Goal: Use online tool/utility: Utilize a website feature to perform a specific function

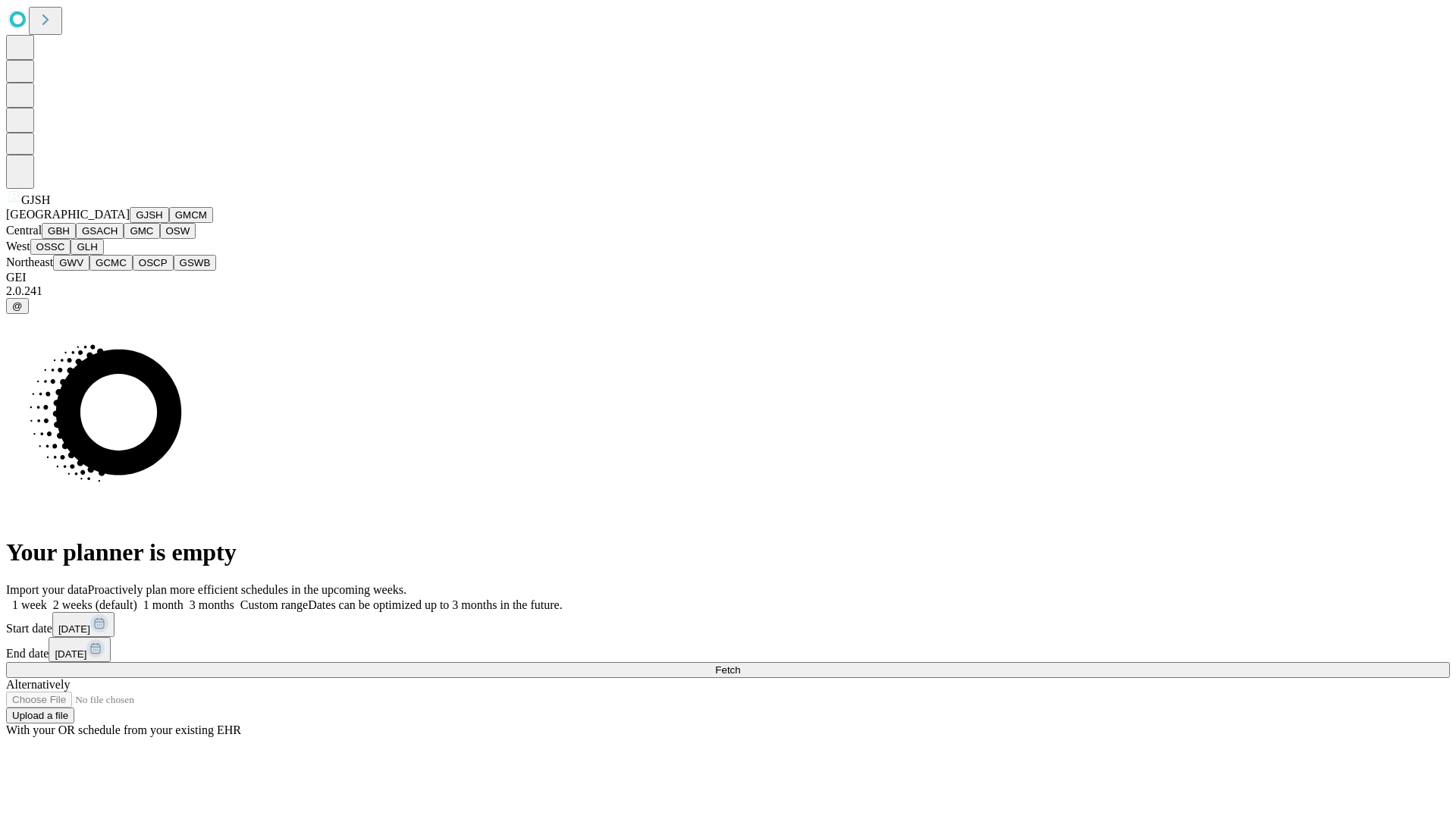
click at [130, 223] on button "GJSH" at bounding box center [150, 215] width 39 height 16
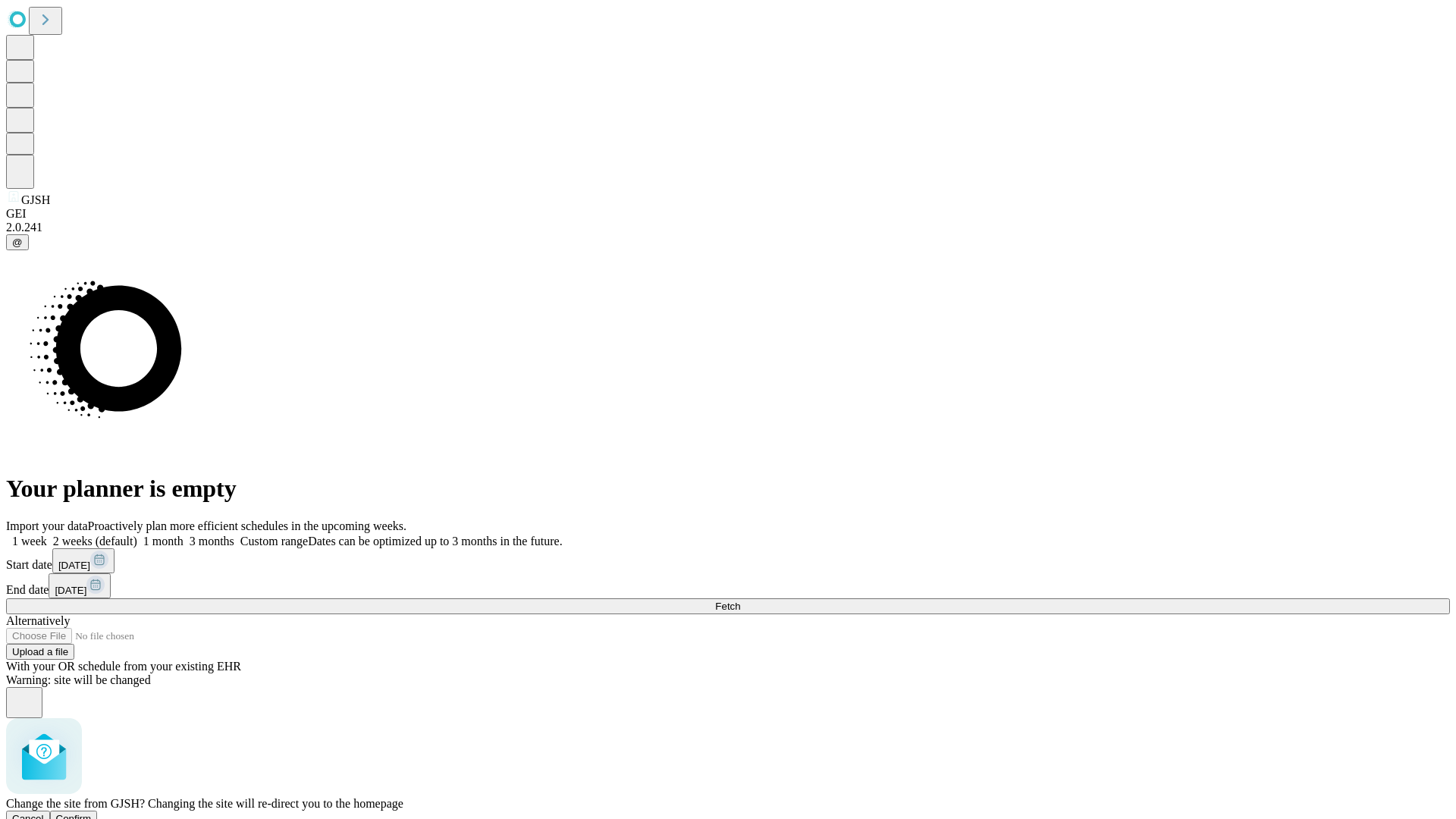
click at [92, 813] on span "Confirm" at bounding box center [74, 818] width 36 height 12
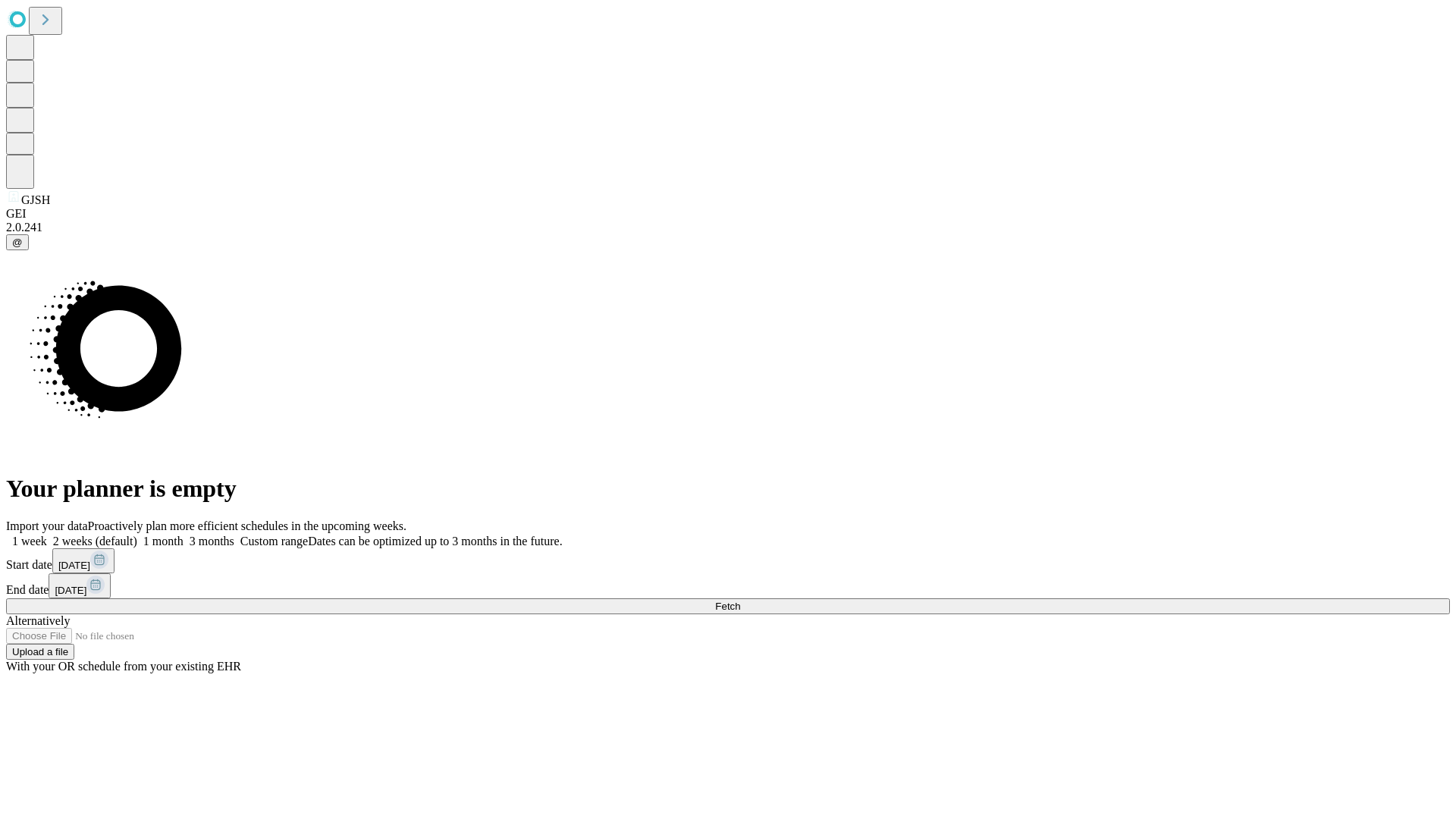
click at [183, 535] on label "1 month" at bounding box center [160, 541] width 46 height 12
click at [740, 601] on span "Fetch" at bounding box center [727, 606] width 25 height 12
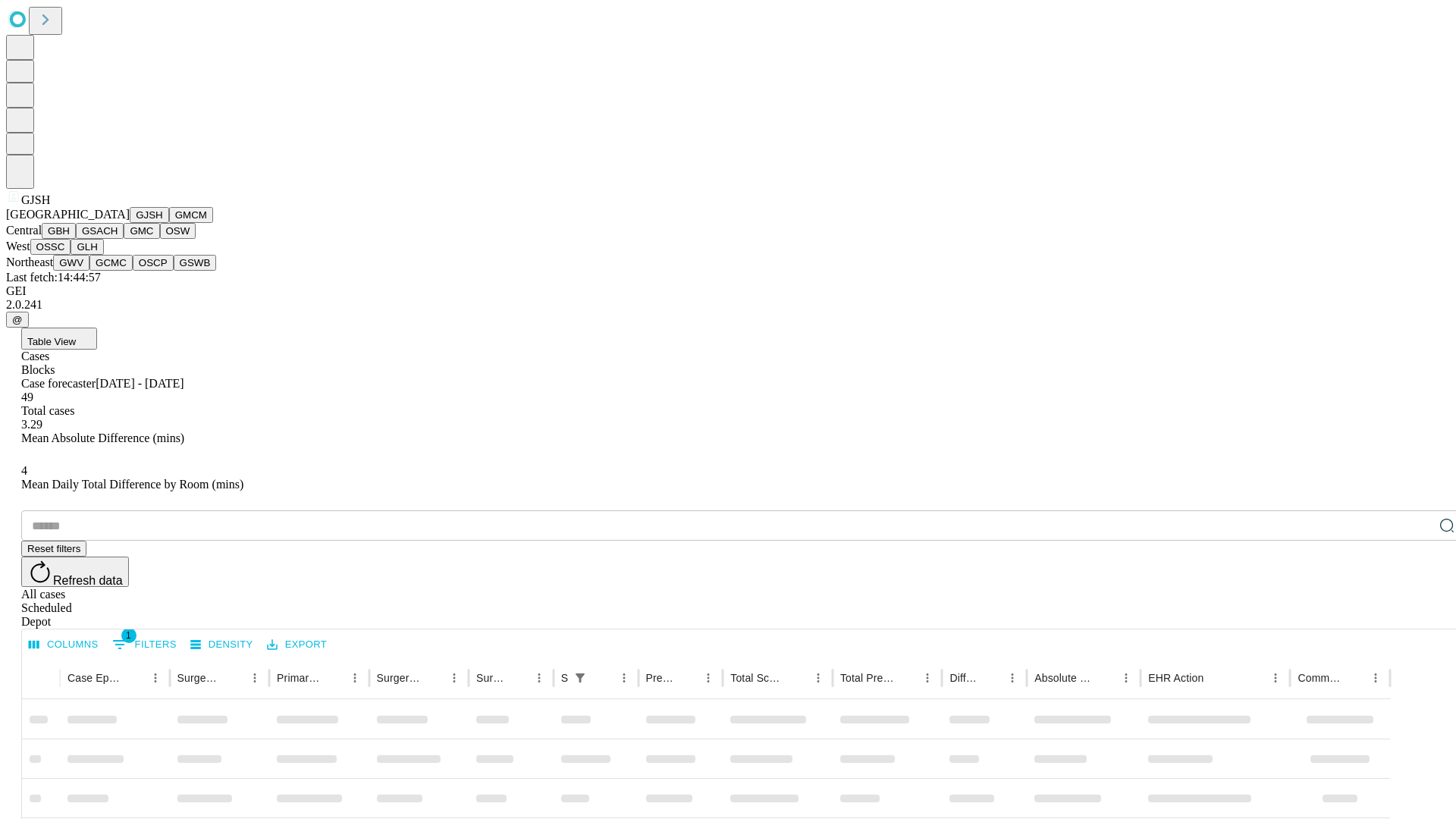
click at [169, 223] on button "GMCM" at bounding box center [190, 215] width 44 height 16
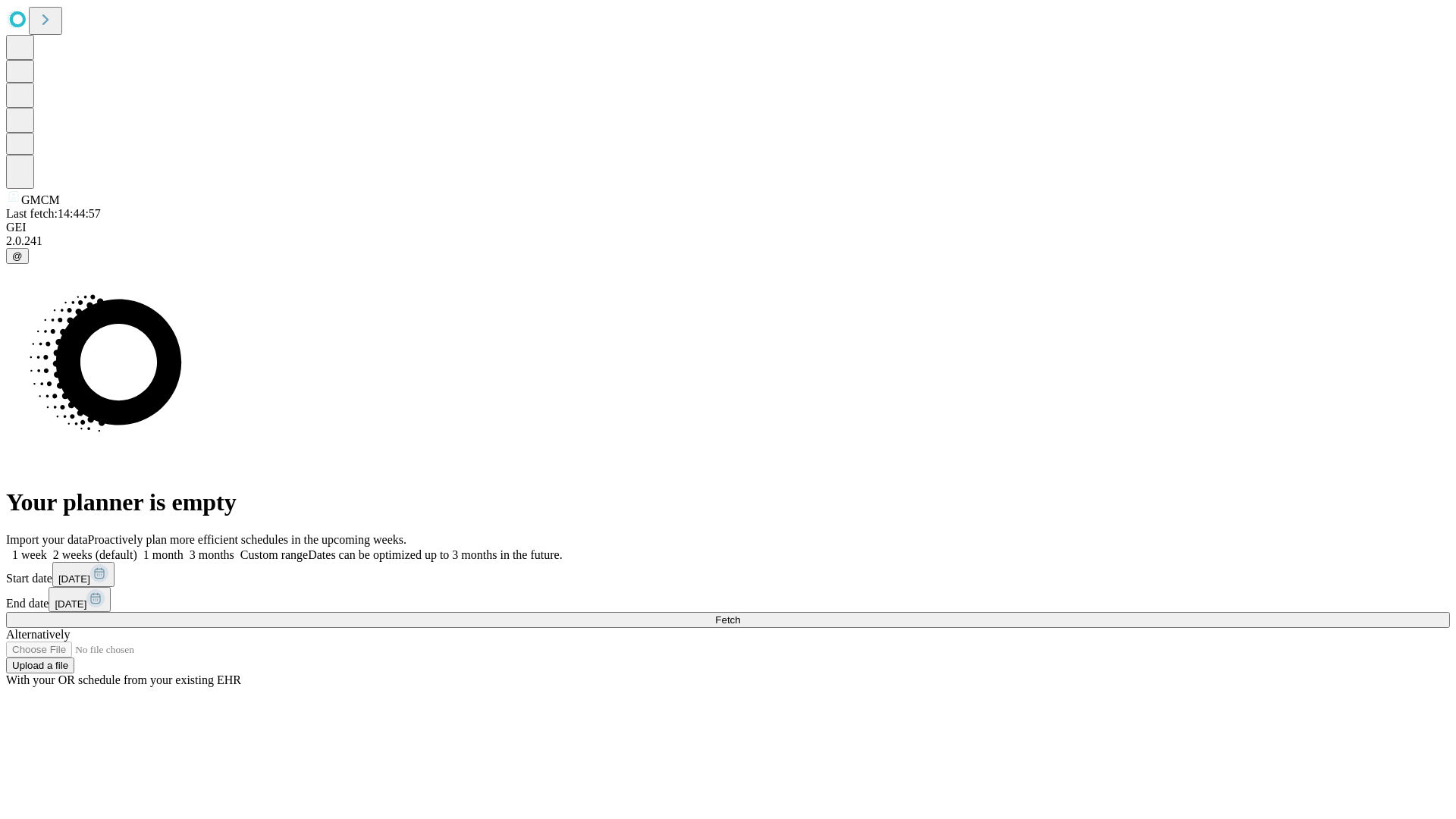
click at [183, 548] on label "1 month" at bounding box center [160, 555] width 46 height 12
click at [740, 614] on span "Fetch" at bounding box center [727, 620] width 25 height 12
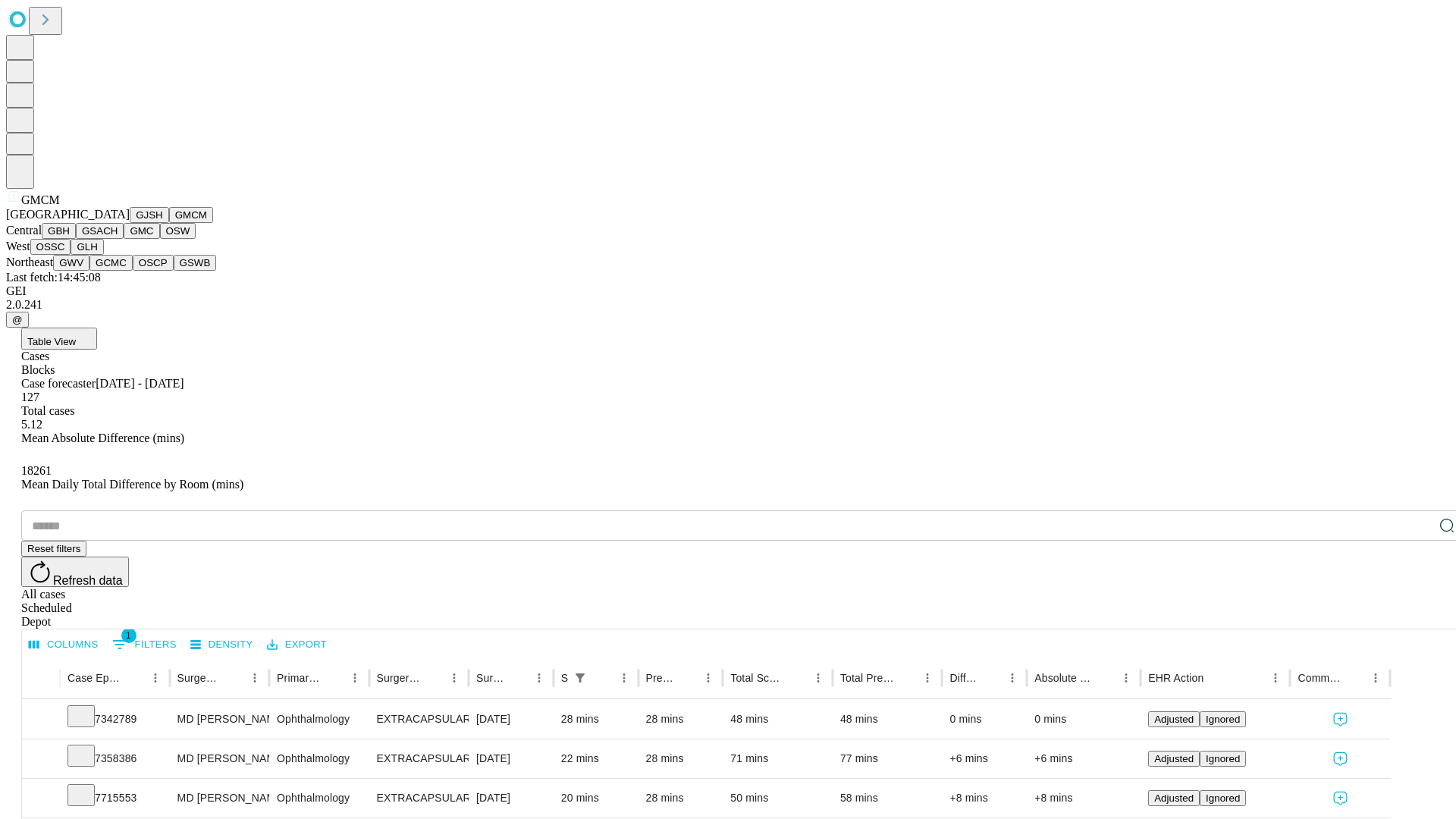
click at [76, 239] on button "GBH" at bounding box center [59, 231] width 34 height 16
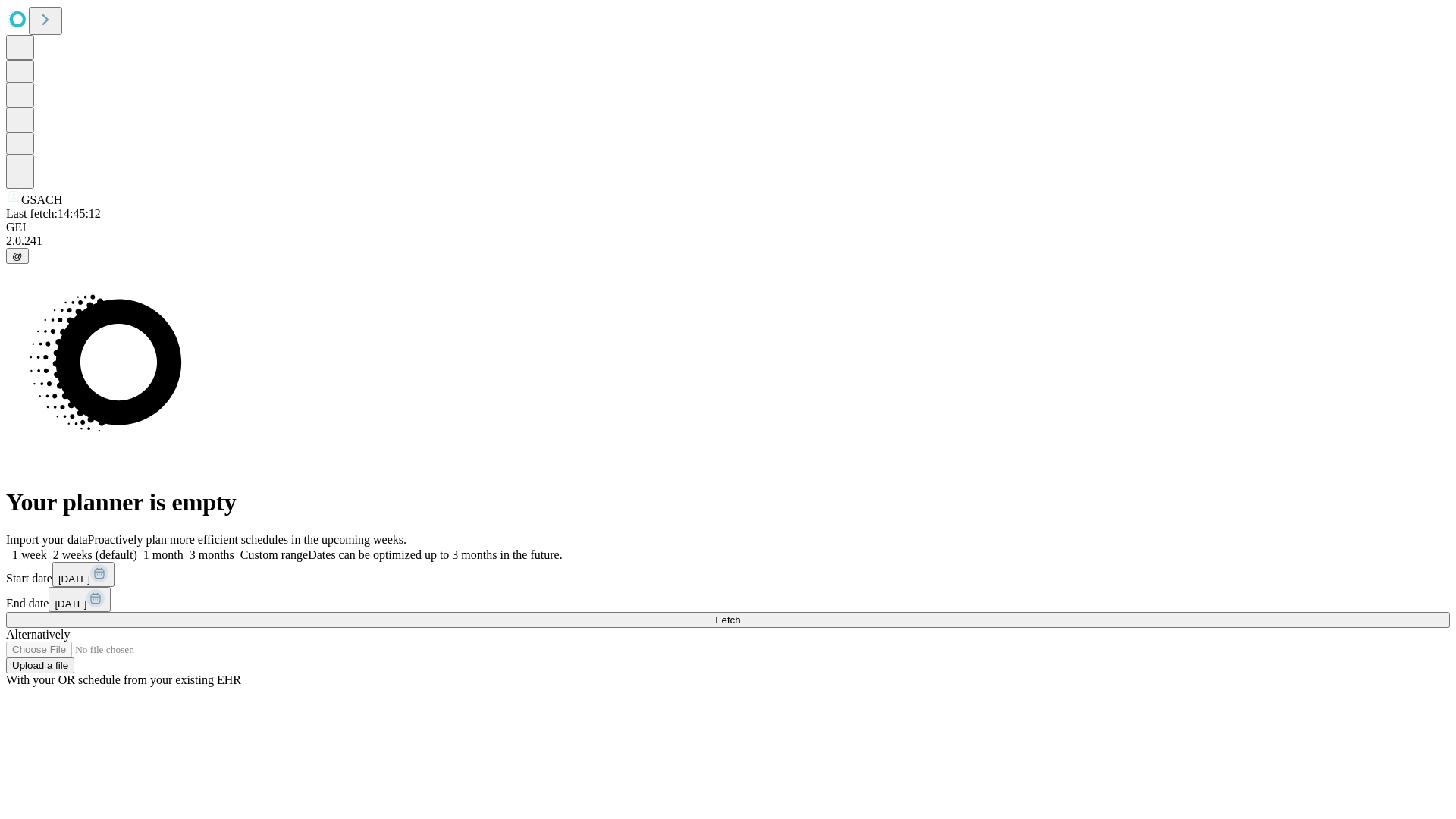
click at [183, 548] on label "1 month" at bounding box center [160, 555] width 46 height 12
click at [740, 614] on span "Fetch" at bounding box center [727, 620] width 25 height 12
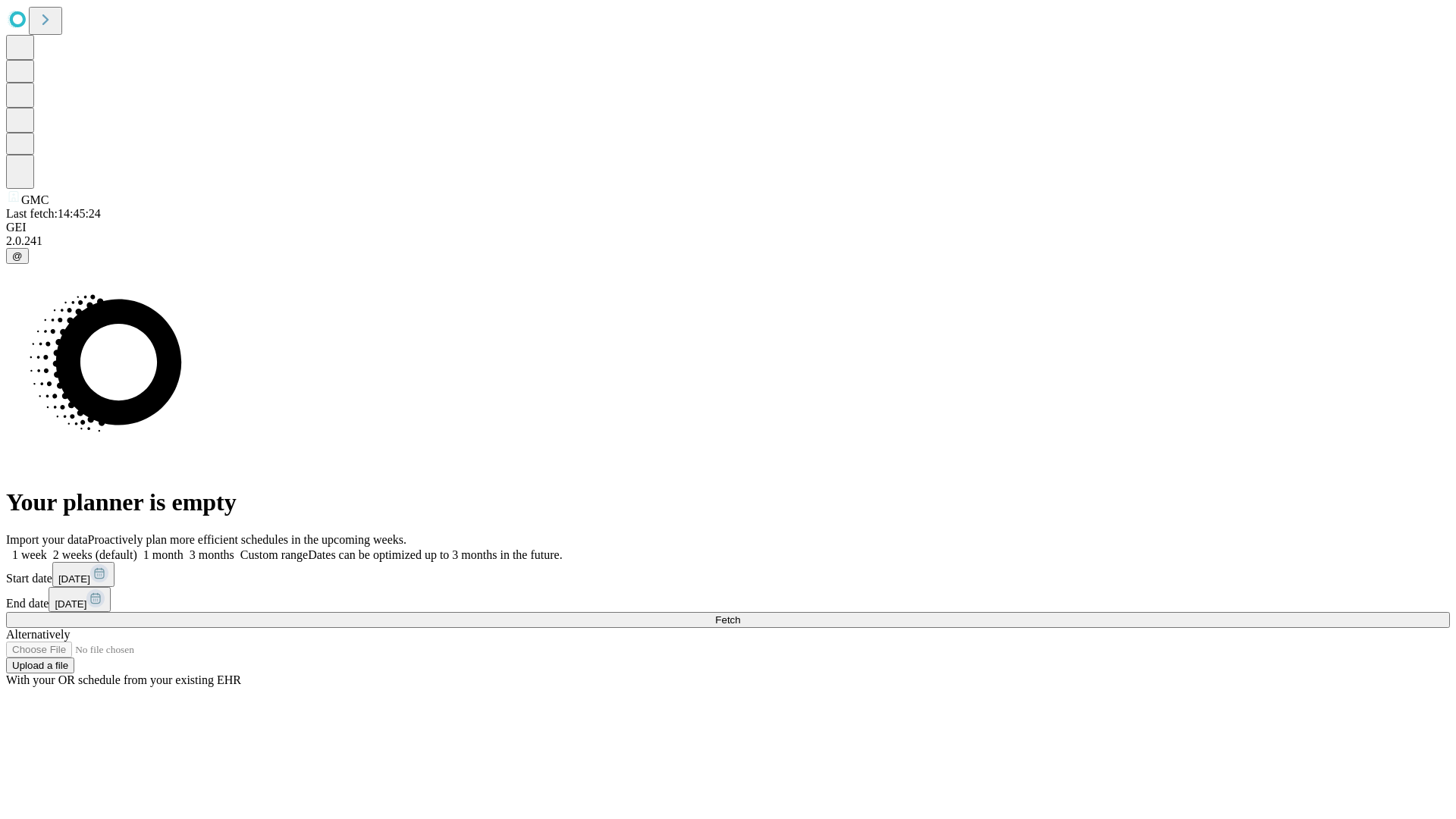
click at [740, 614] on span "Fetch" at bounding box center [727, 620] width 25 height 12
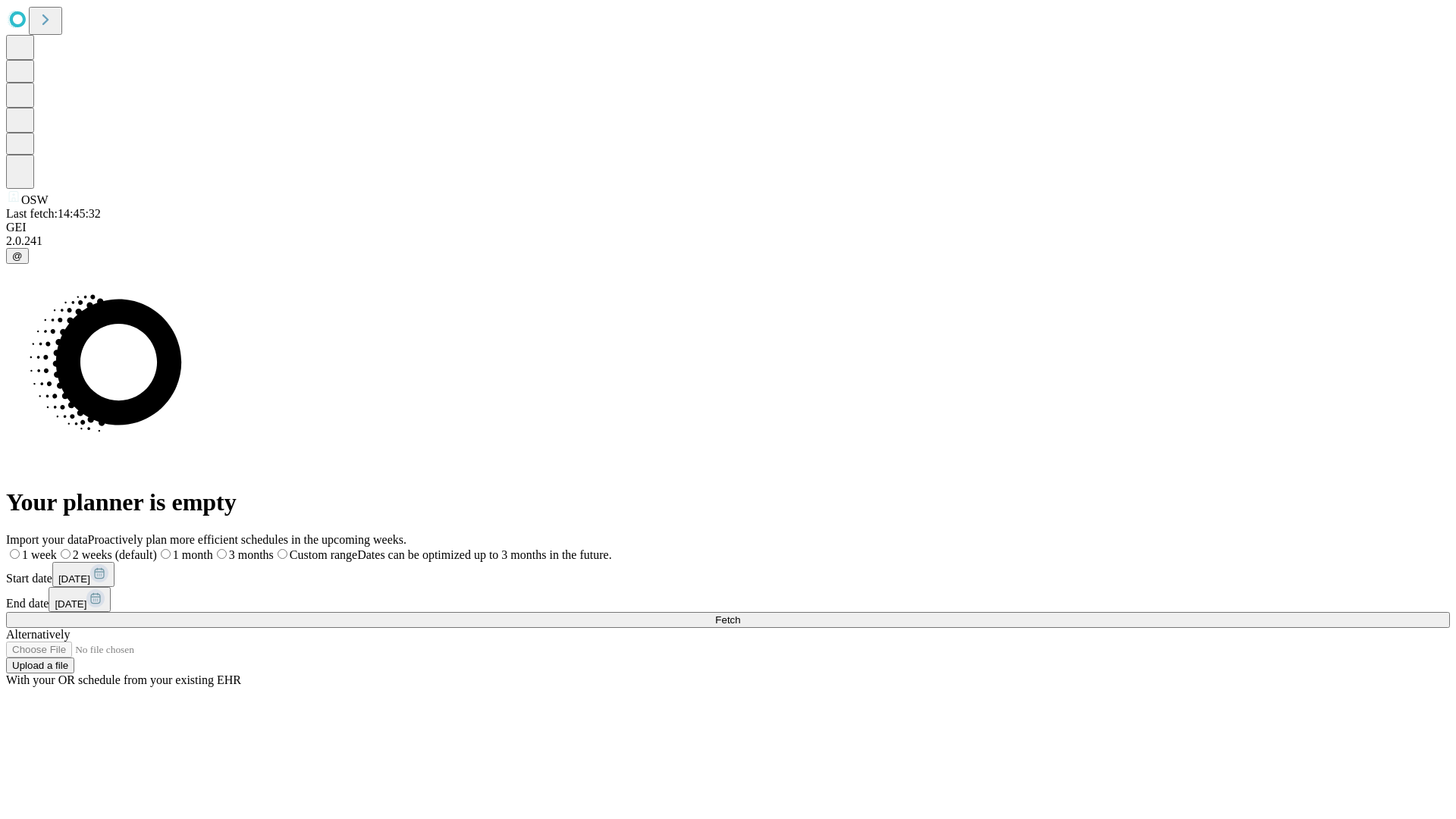
click at [213, 548] on label "1 month" at bounding box center [184, 555] width 56 height 12
click at [740, 614] on span "Fetch" at bounding box center [727, 620] width 25 height 12
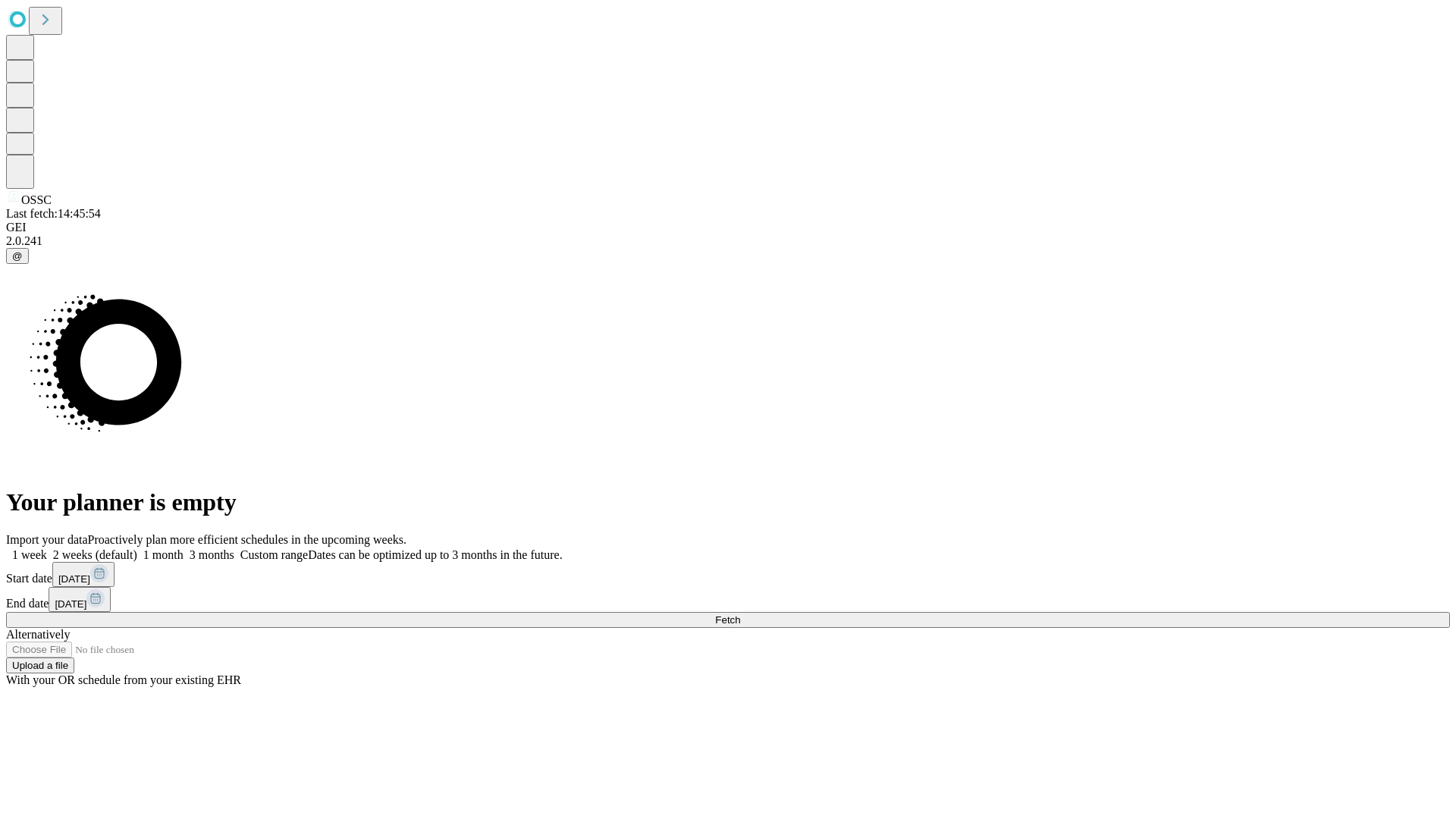
click at [183, 548] on label "1 month" at bounding box center [160, 555] width 46 height 12
click at [740, 614] on span "Fetch" at bounding box center [727, 620] width 25 height 12
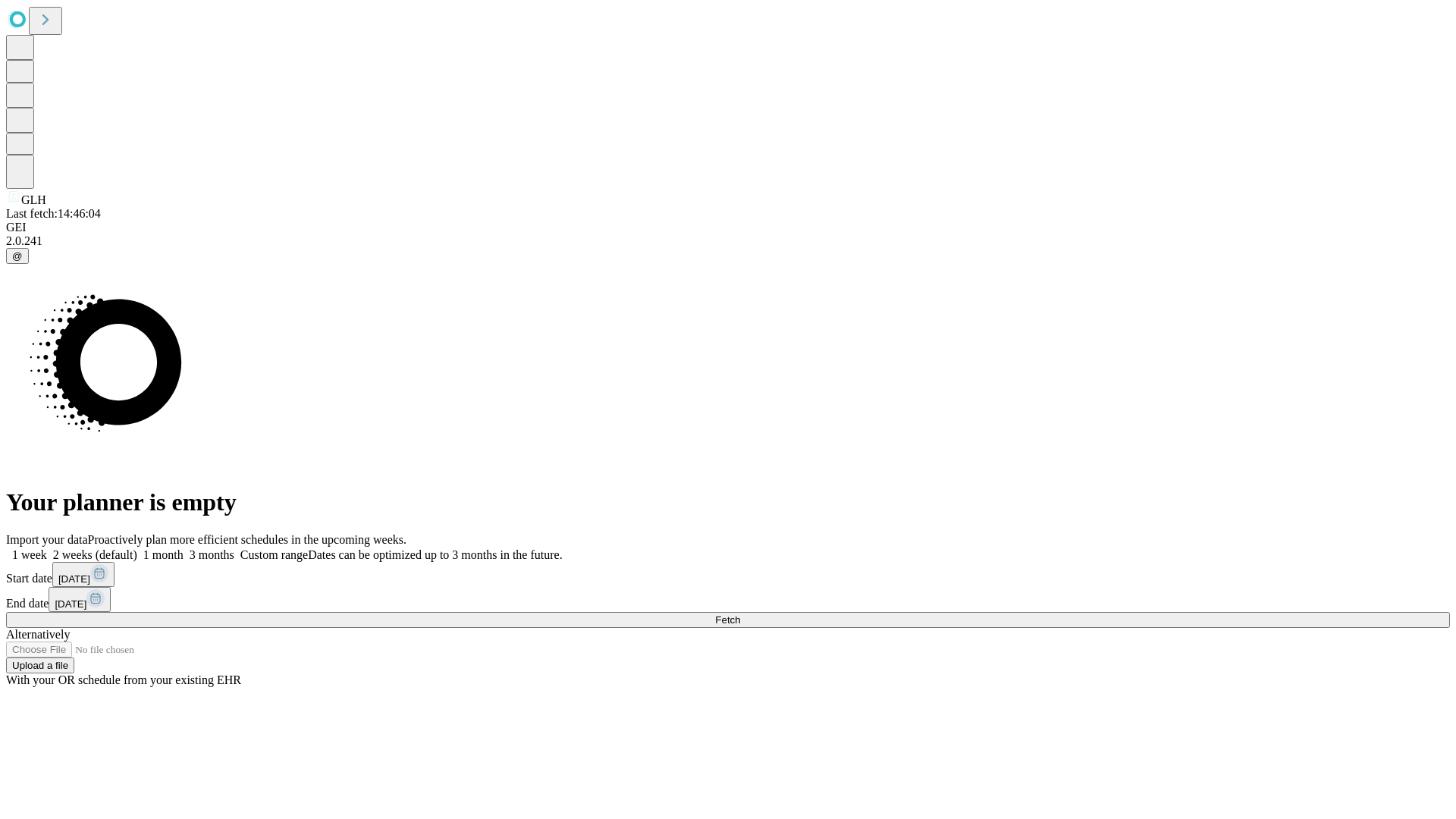
click at [183, 548] on label "1 month" at bounding box center [160, 555] width 46 height 12
click at [740, 614] on span "Fetch" at bounding box center [727, 620] width 25 height 12
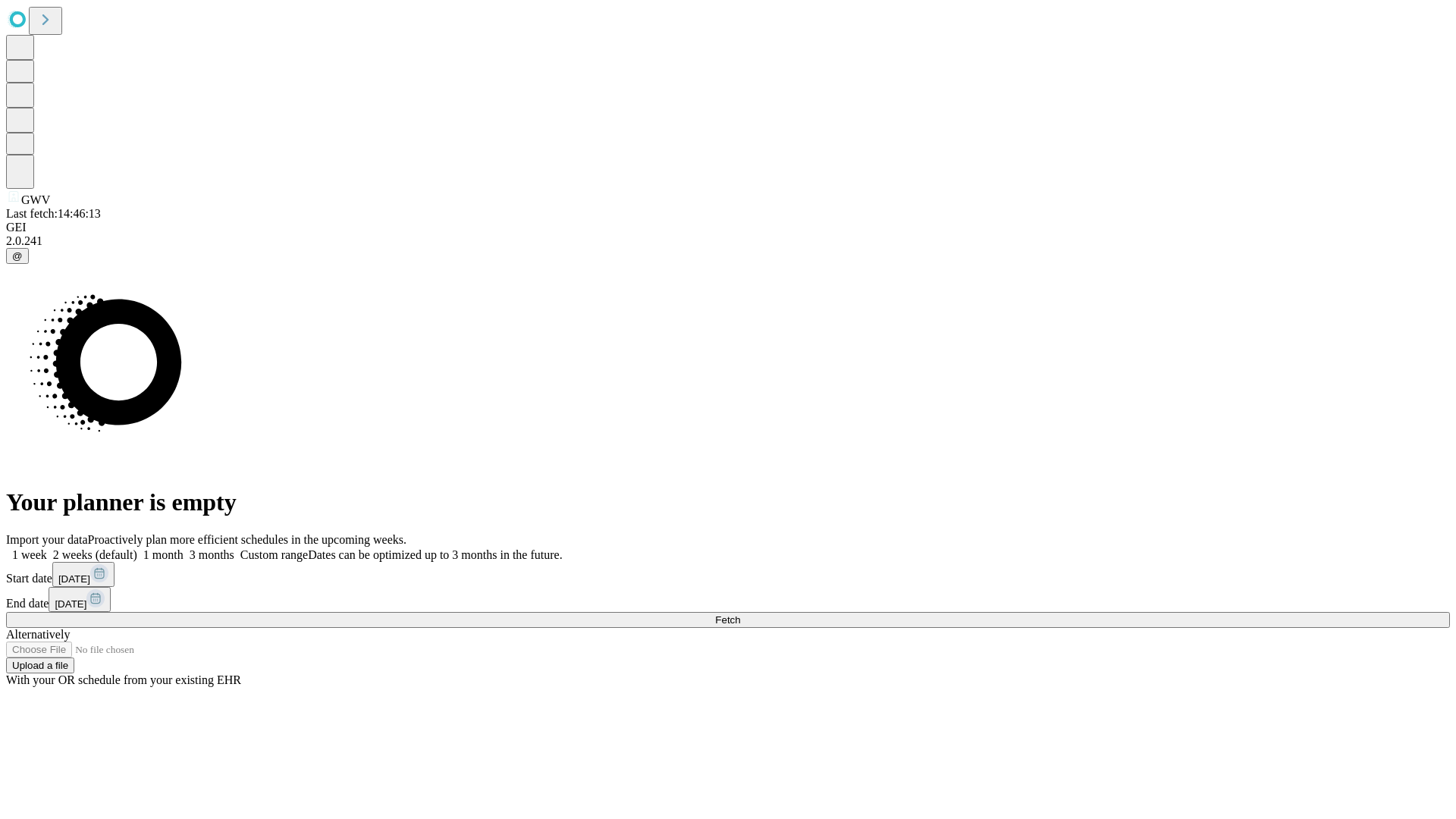
click at [183, 548] on label "1 month" at bounding box center [160, 555] width 46 height 12
click at [740, 614] on span "Fetch" at bounding box center [727, 620] width 25 height 12
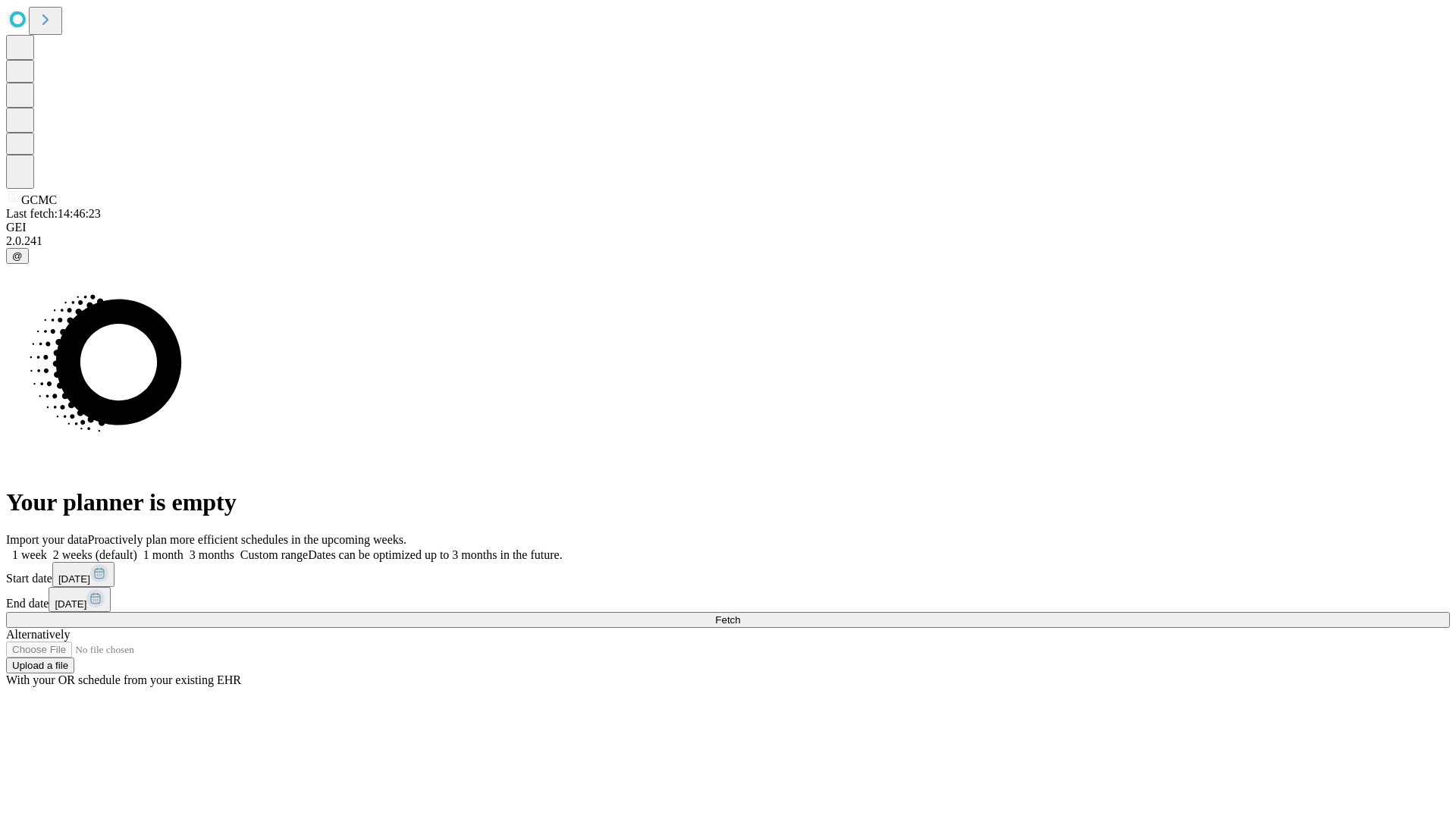
click at [183, 548] on label "1 month" at bounding box center [160, 555] width 46 height 12
click at [740, 614] on span "Fetch" at bounding box center [727, 620] width 25 height 12
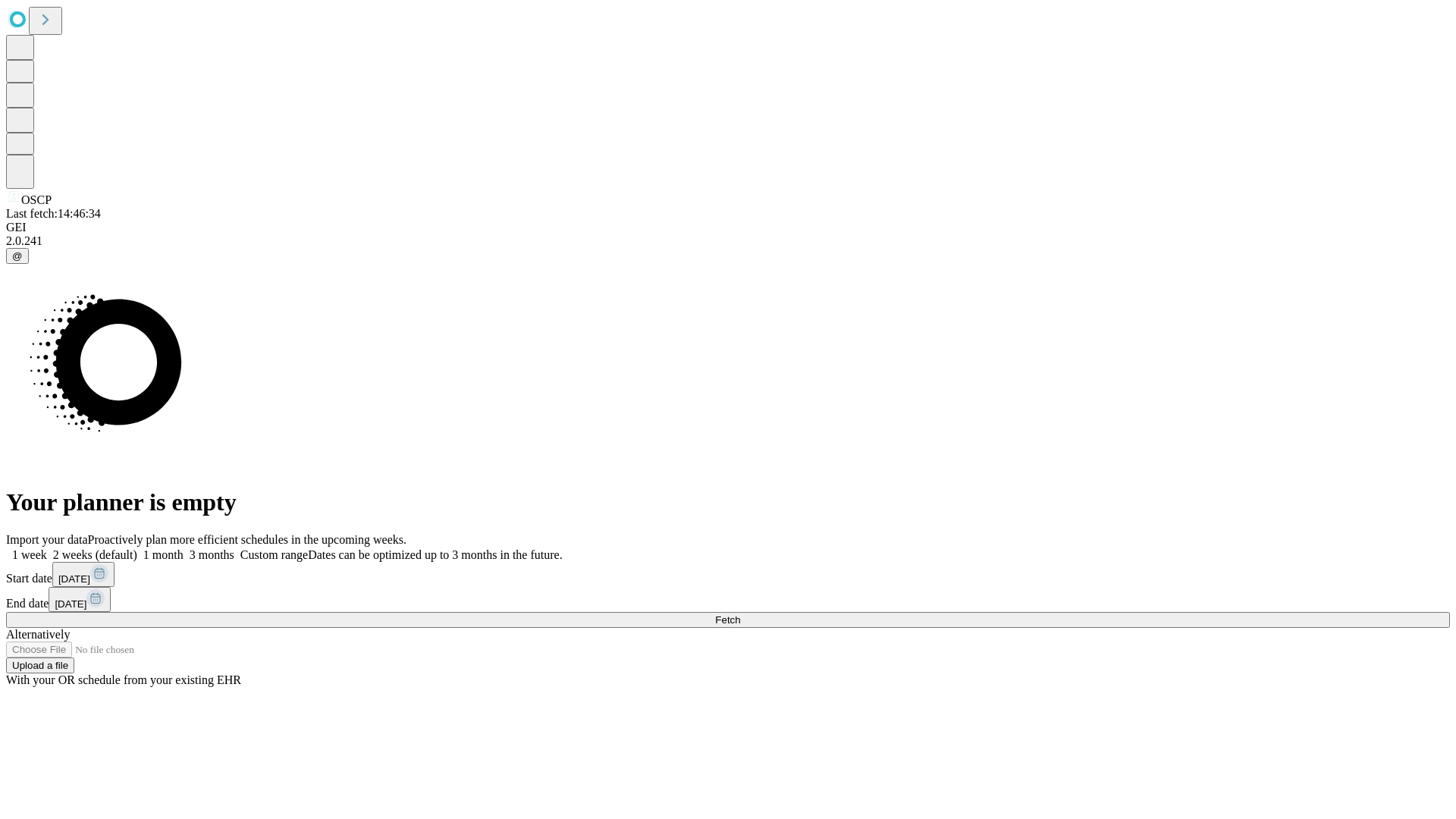
click at [183, 548] on label "1 month" at bounding box center [160, 555] width 46 height 12
click at [740, 614] on span "Fetch" at bounding box center [727, 620] width 25 height 12
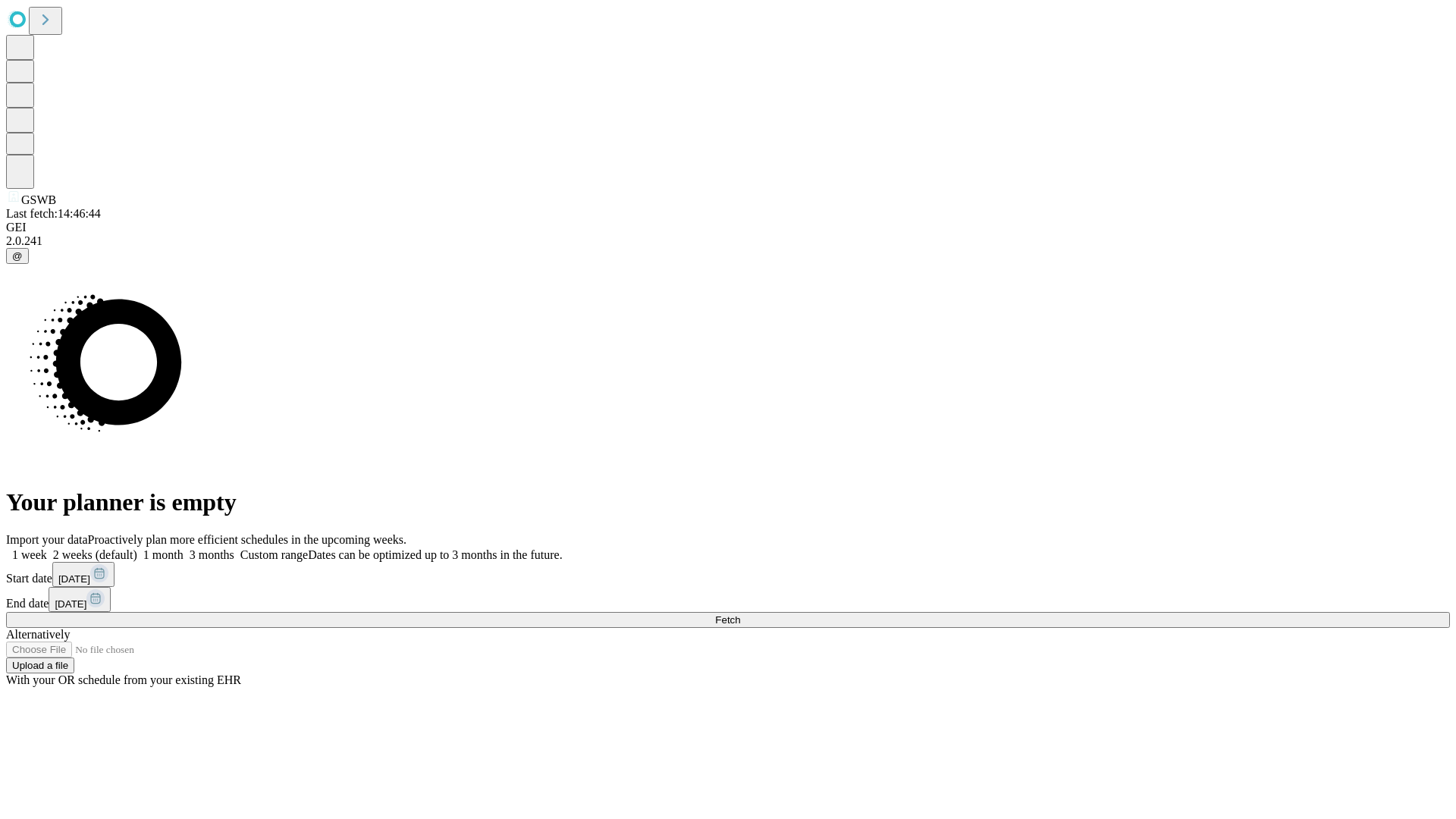
click at [183, 548] on label "1 month" at bounding box center [160, 555] width 46 height 12
click at [740, 614] on span "Fetch" at bounding box center [727, 620] width 25 height 12
